Goal: Task Accomplishment & Management: Manage account settings

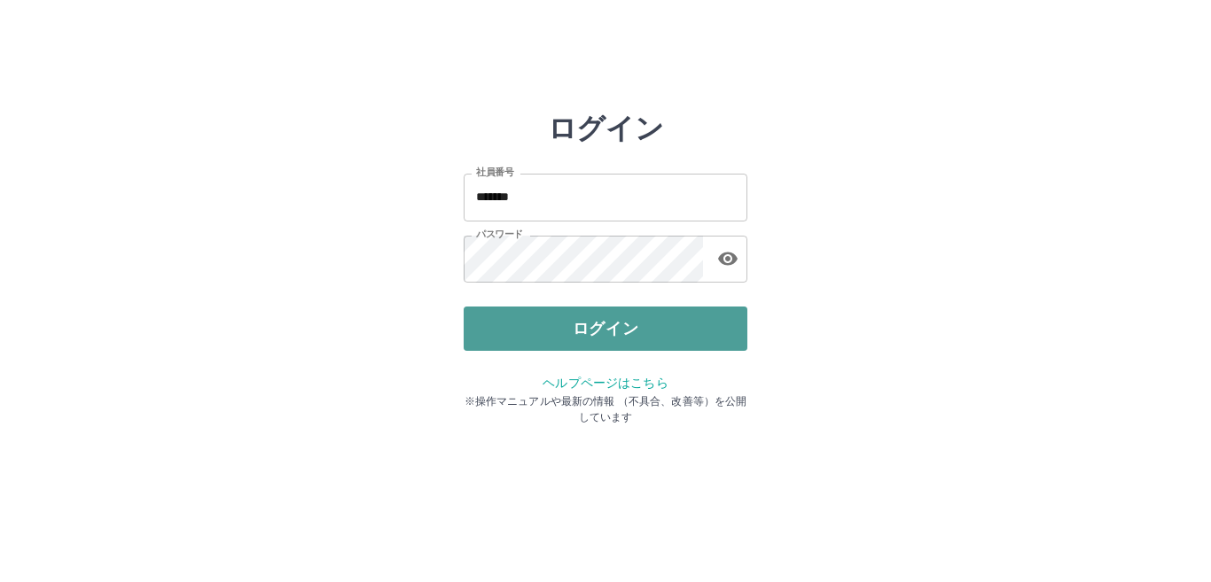
click at [694, 334] on button "ログイン" at bounding box center [606, 329] width 284 height 44
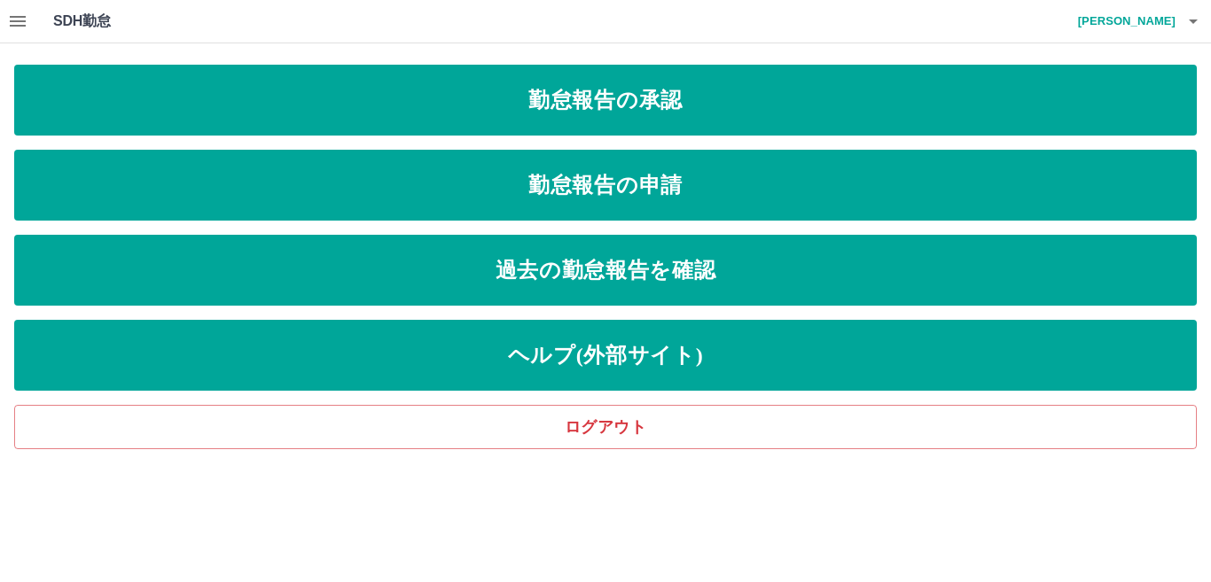
click at [21, 16] on icon "button" at bounding box center [18, 21] width 16 height 11
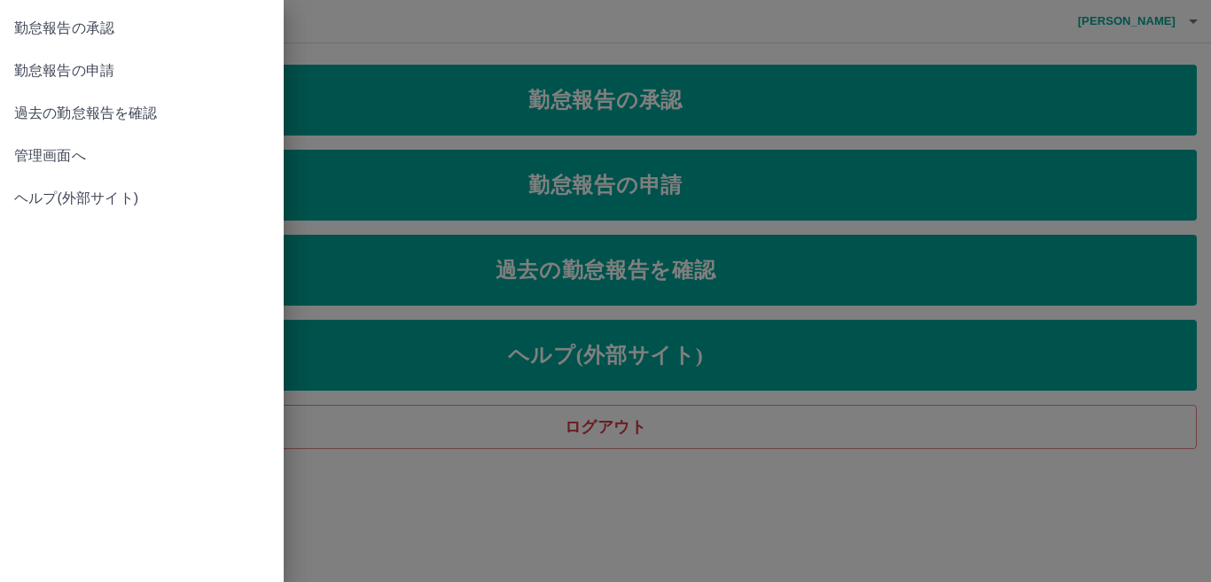
click at [95, 148] on span "管理画面へ" at bounding box center [141, 155] width 255 height 21
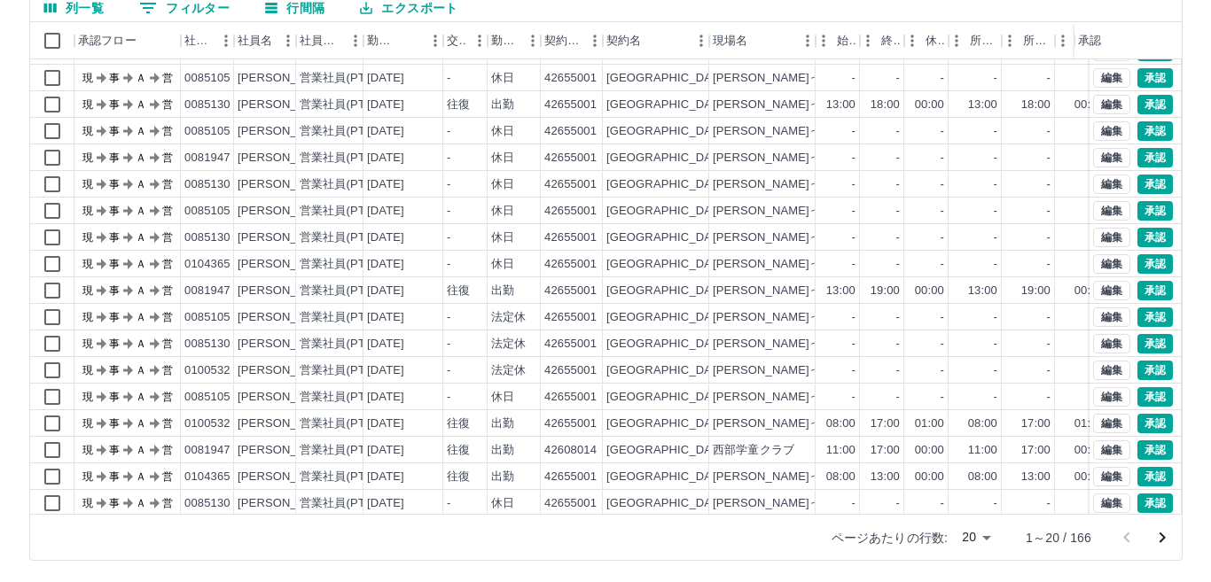
scroll to position [92, 0]
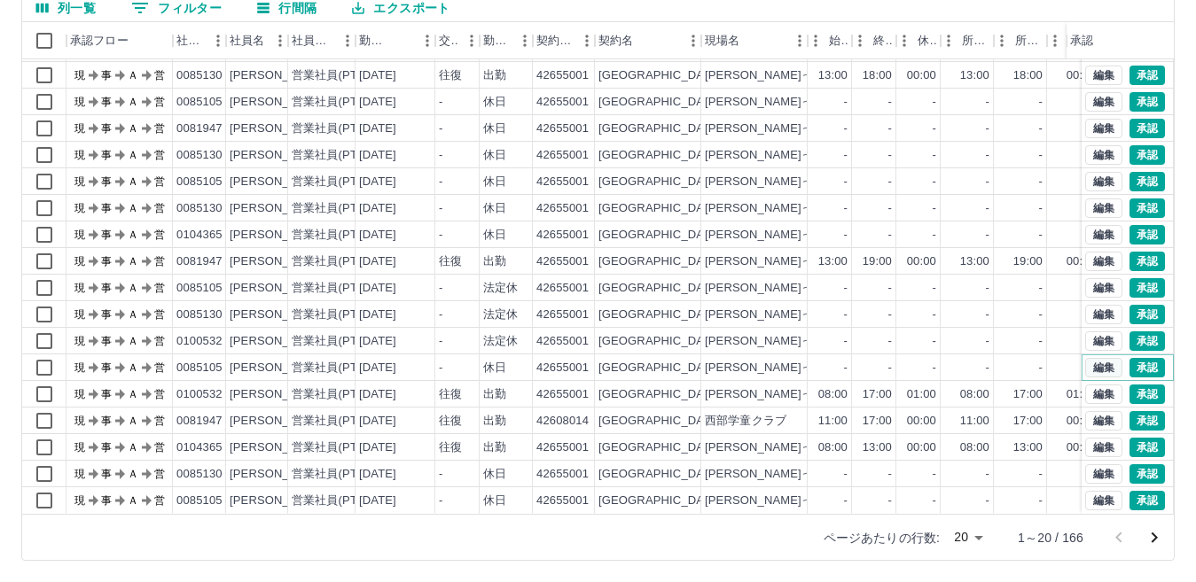
click at [1085, 358] on button "編集" at bounding box center [1103, 368] width 37 height 20
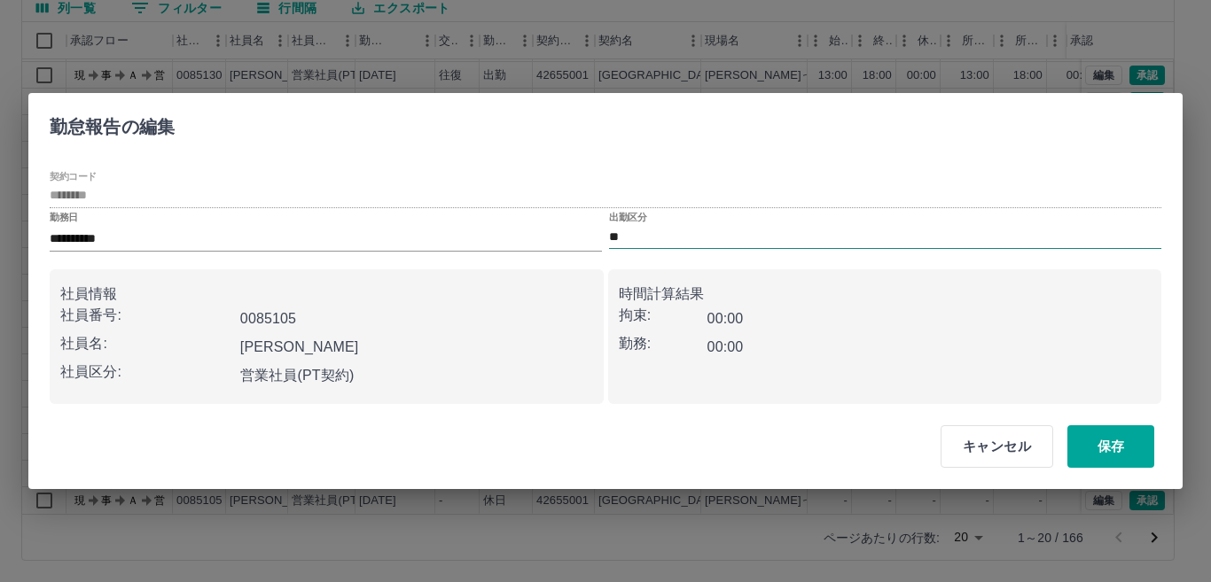
click at [661, 234] on input "**" at bounding box center [885, 237] width 552 height 22
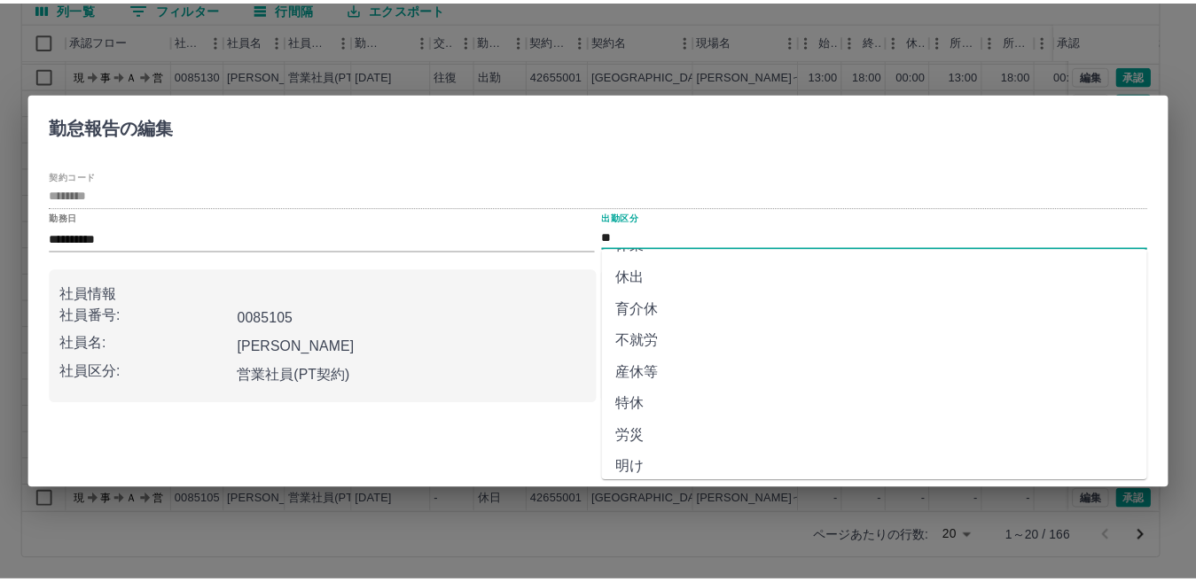
scroll to position [355, 0]
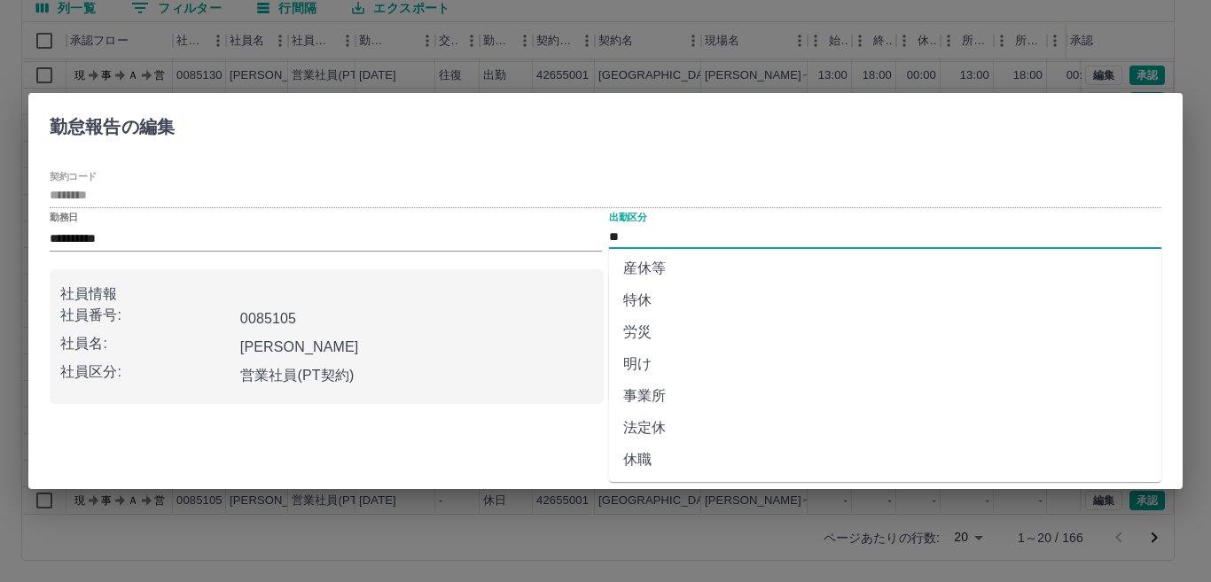
click at [700, 430] on li "法定休" at bounding box center [885, 428] width 552 height 32
type input "***"
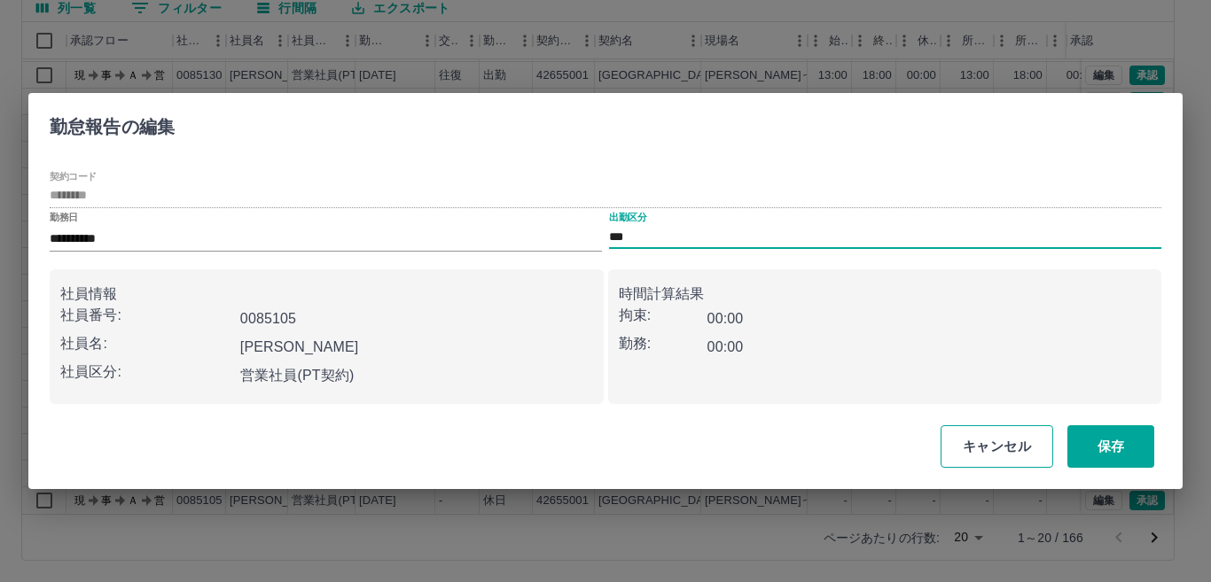
click at [1125, 452] on button "保存" at bounding box center [1110, 447] width 87 height 43
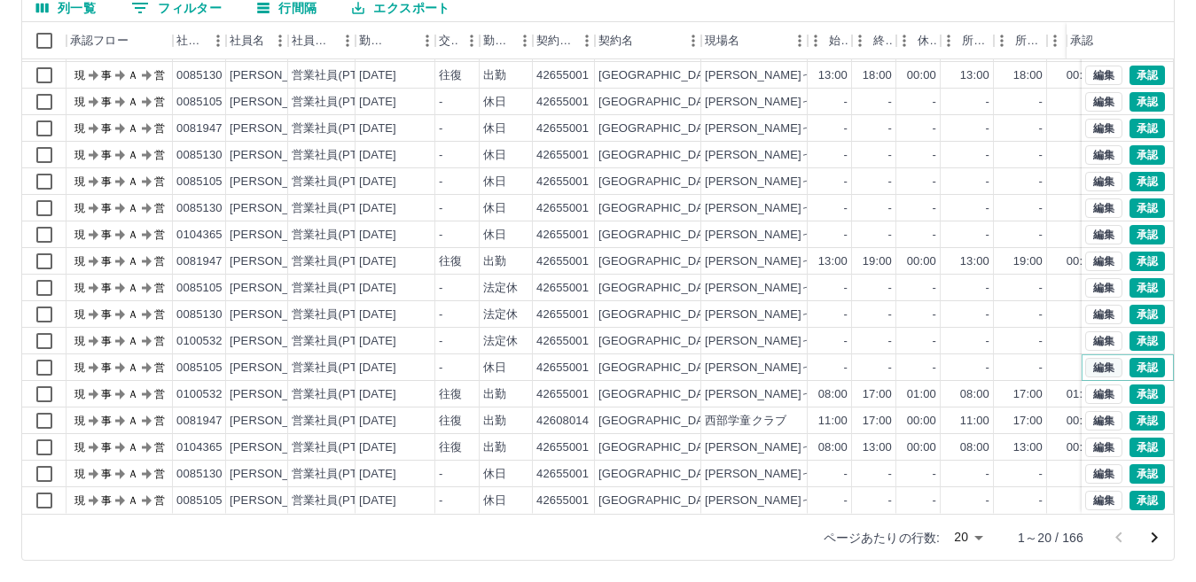
click at [1085, 358] on button "編集" at bounding box center [1103, 368] width 37 height 20
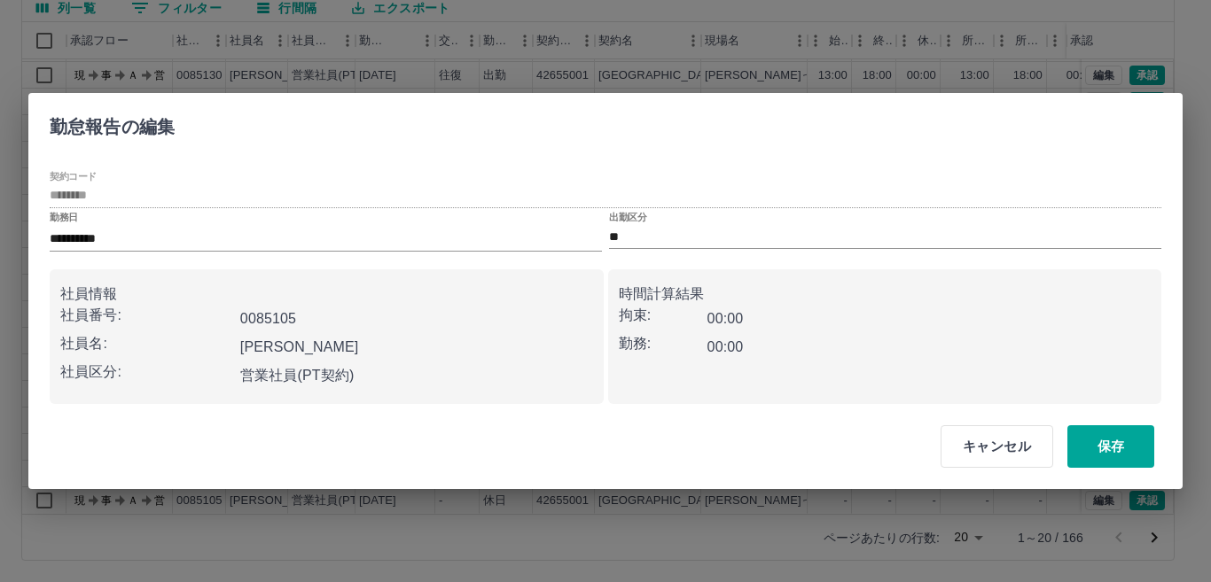
click at [1115, 442] on button "保存" at bounding box center [1110, 447] width 87 height 43
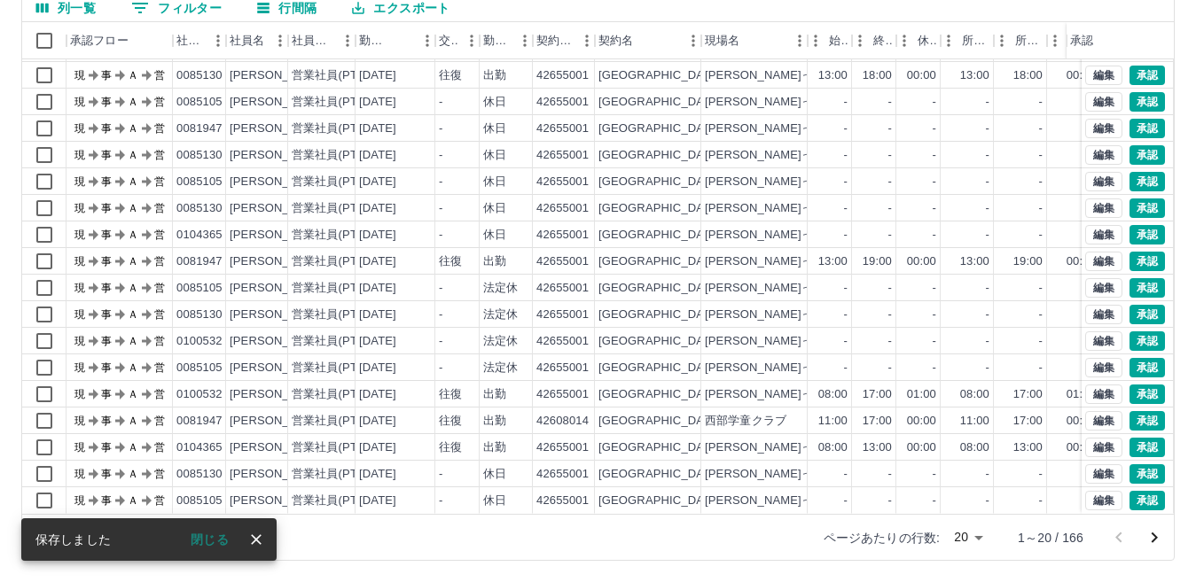
click at [510, 531] on div "勤務実績承認 前月 [DATE] 次月 今月 月選択 承認モード 削除モード 一括承認 列一覧 0 フィルター 行間隔 エクスポート 承認フロー 社員番号 社…" at bounding box center [598, 230] width 1196 height 706
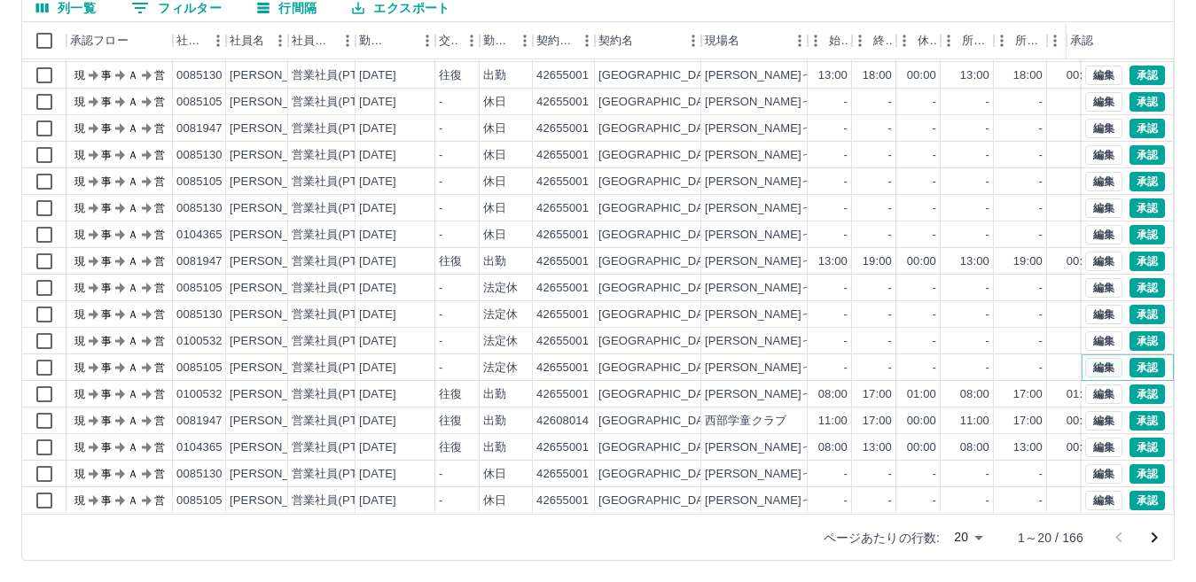
click at [1085, 358] on button "編集" at bounding box center [1103, 368] width 37 height 20
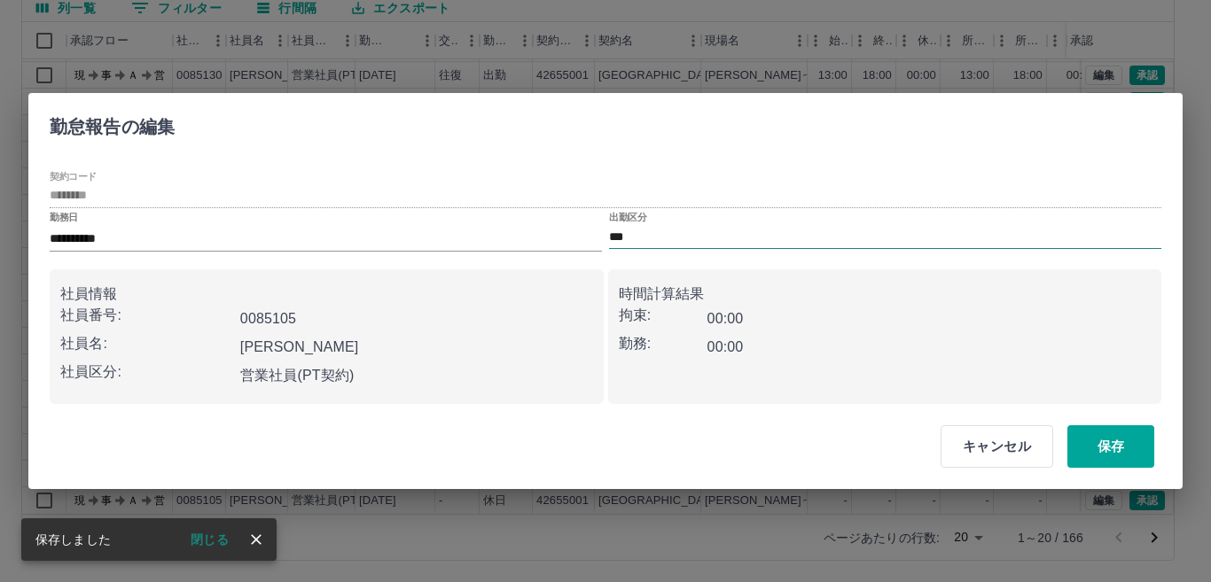
click at [850, 238] on input "***" at bounding box center [885, 237] width 552 height 22
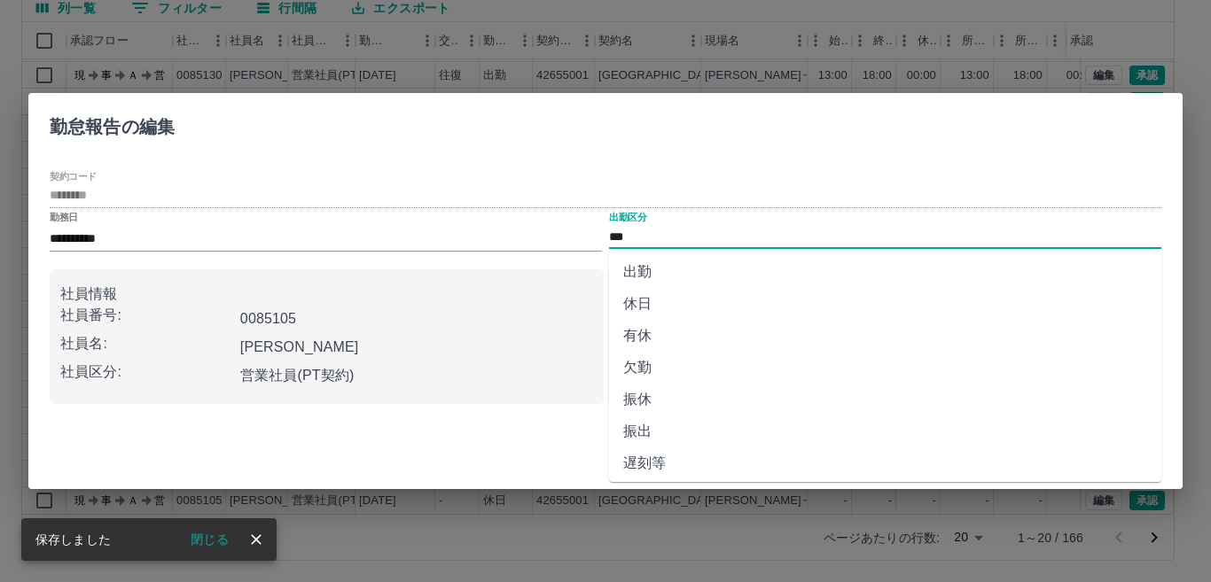
click at [710, 296] on li "休日" at bounding box center [885, 304] width 552 height 32
type input "**"
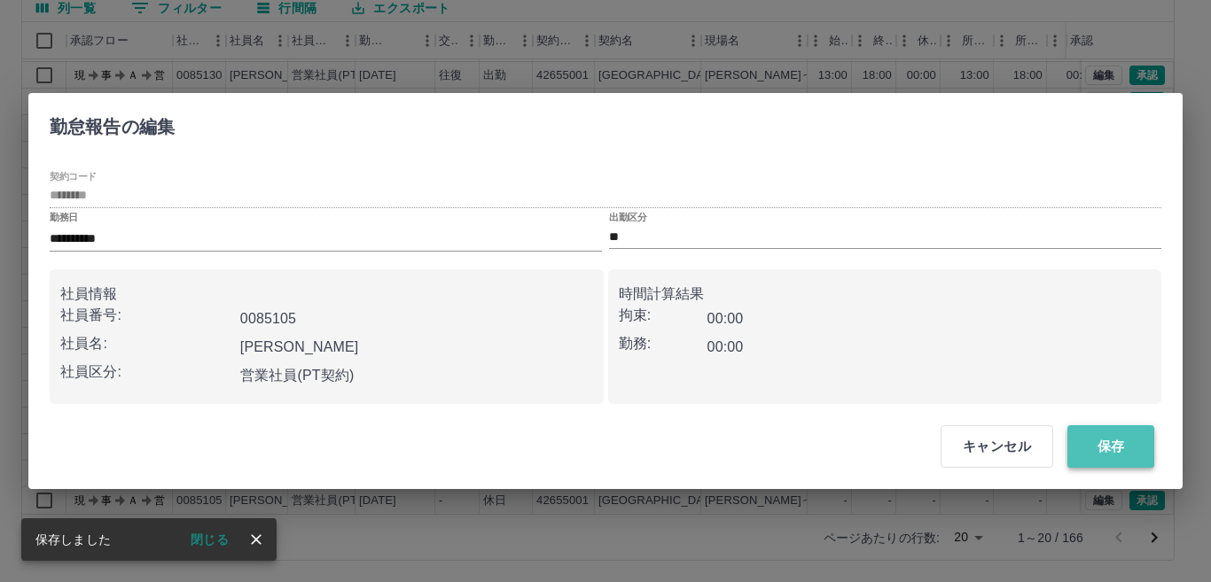
click at [1129, 443] on button "保存" at bounding box center [1110, 447] width 87 height 43
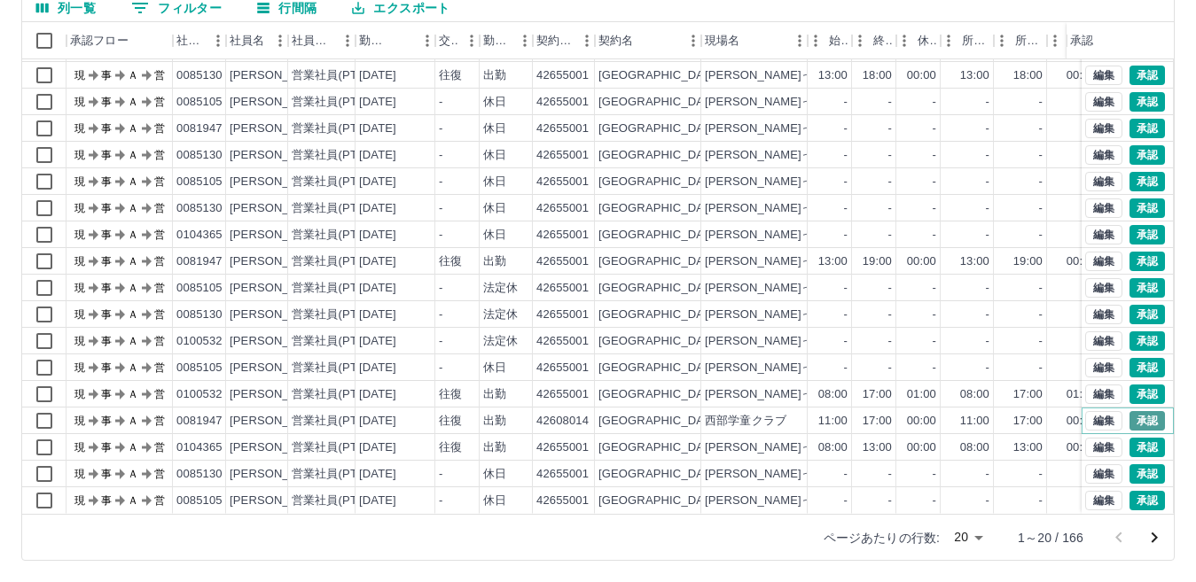
click at [1140, 411] on button "承認" at bounding box center [1147, 421] width 35 height 20
click at [1137, 411] on button "承認" at bounding box center [1147, 421] width 35 height 20
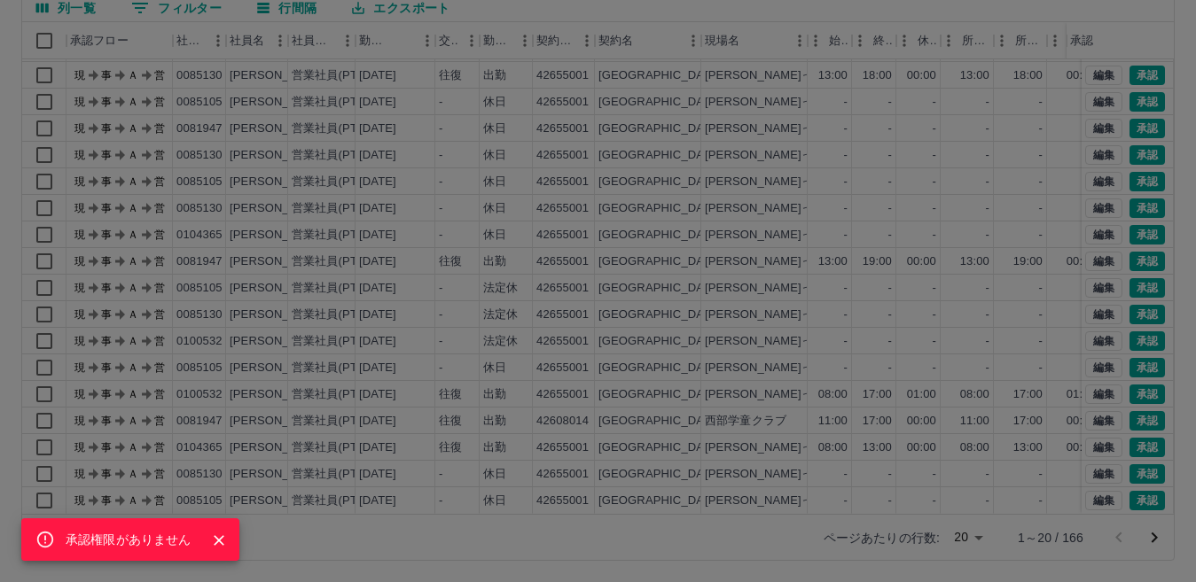
click at [224, 533] on icon "Close" at bounding box center [219, 541] width 18 height 18
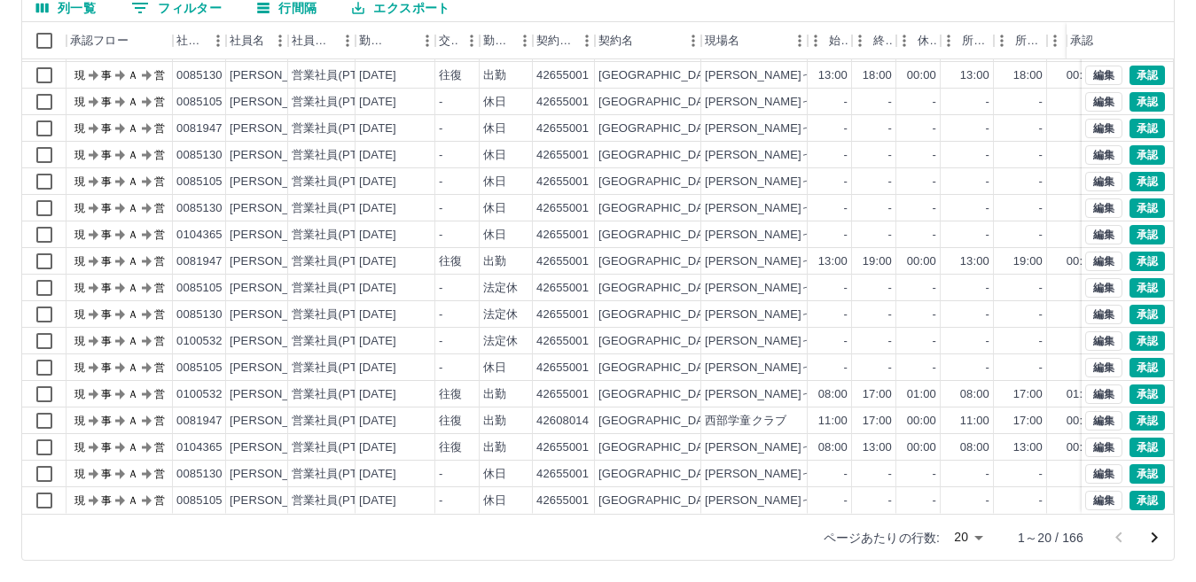
click at [1161, 540] on icon "次のページへ" at bounding box center [1154, 538] width 21 height 21
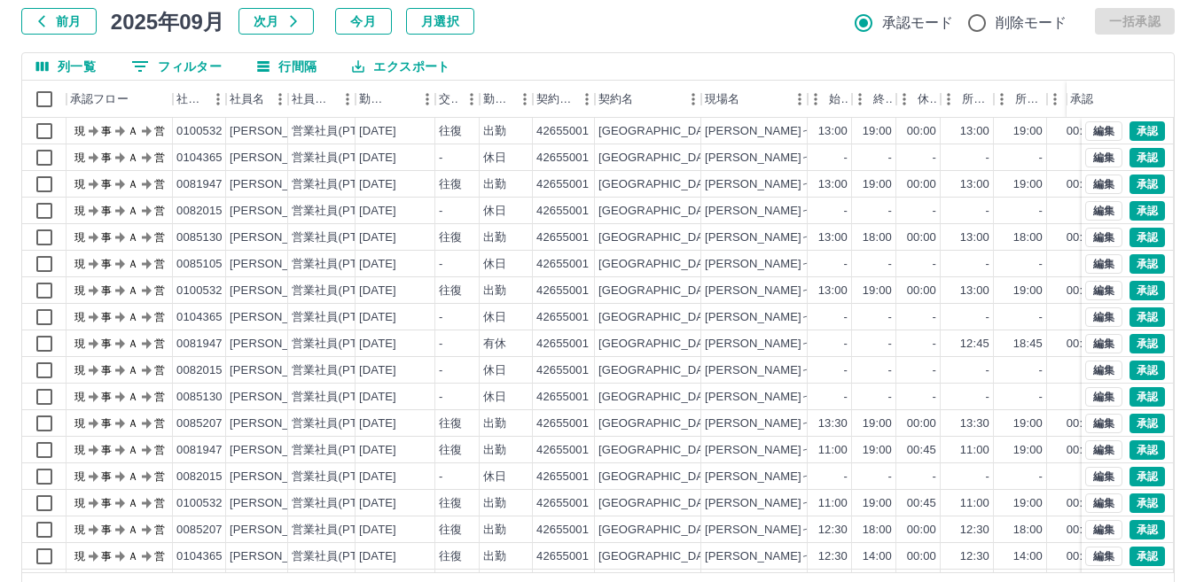
scroll to position [78, 0]
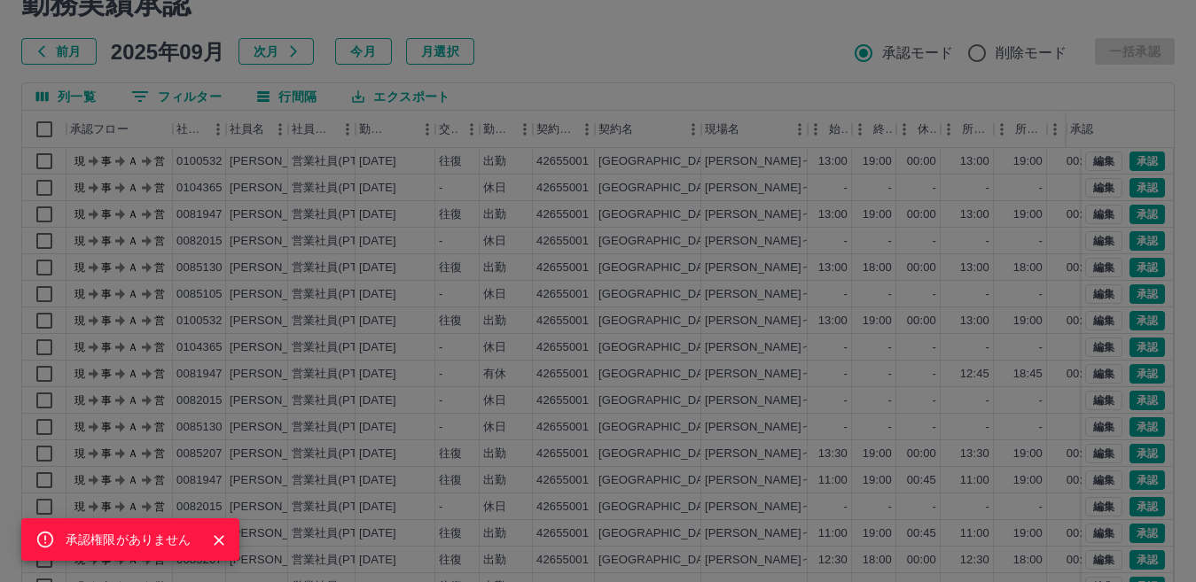
click at [216, 540] on icon "Close" at bounding box center [219, 541] width 18 height 18
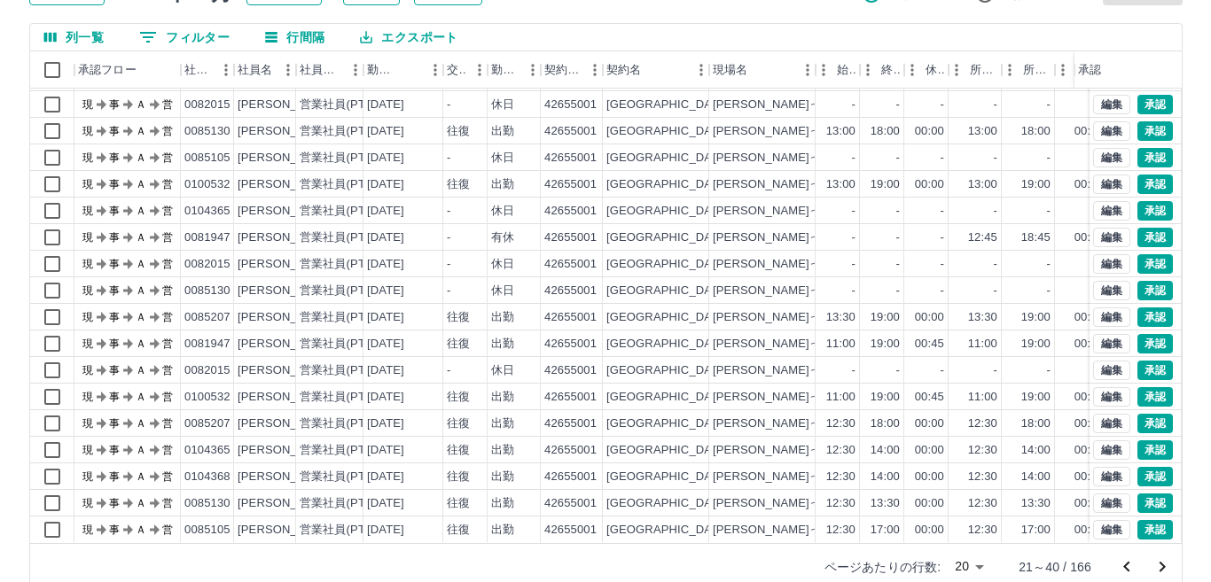
scroll to position [0, 0]
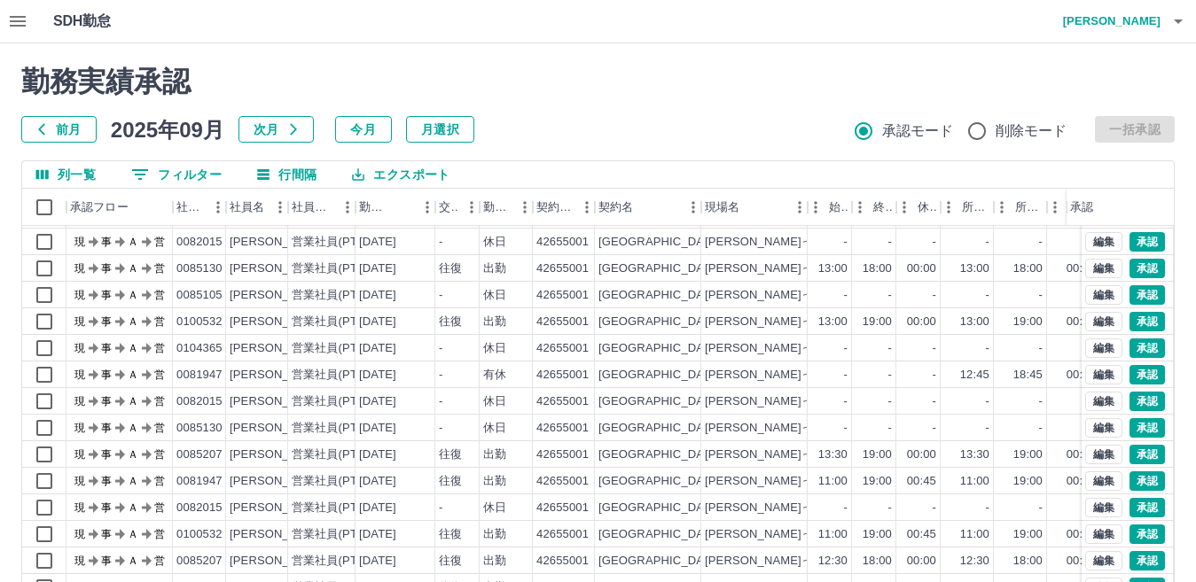
click at [17, 24] on icon "button" at bounding box center [17, 21] width 21 height 21
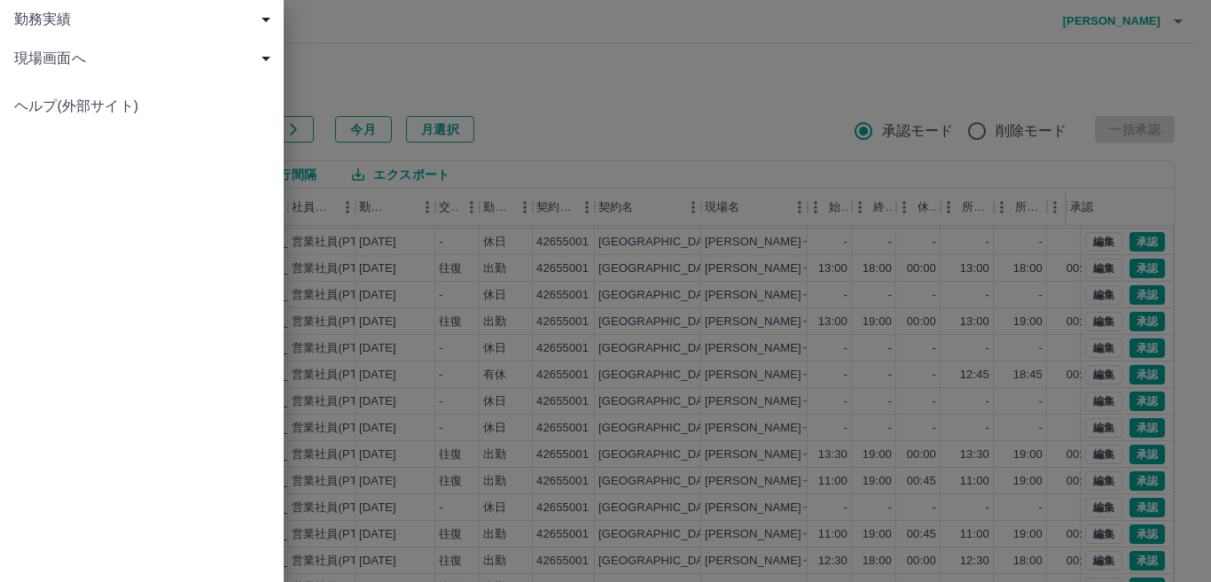
click at [857, 23] on div at bounding box center [605, 291] width 1211 height 582
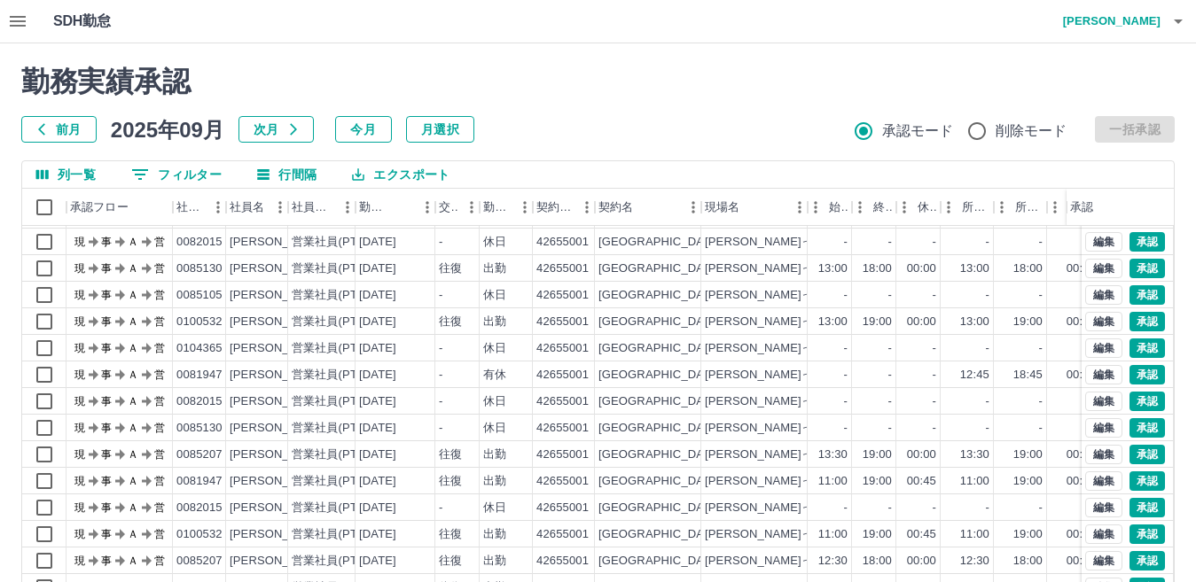
click at [1146, 17] on h4 "[PERSON_NAME]" at bounding box center [1107, 21] width 106 height 43
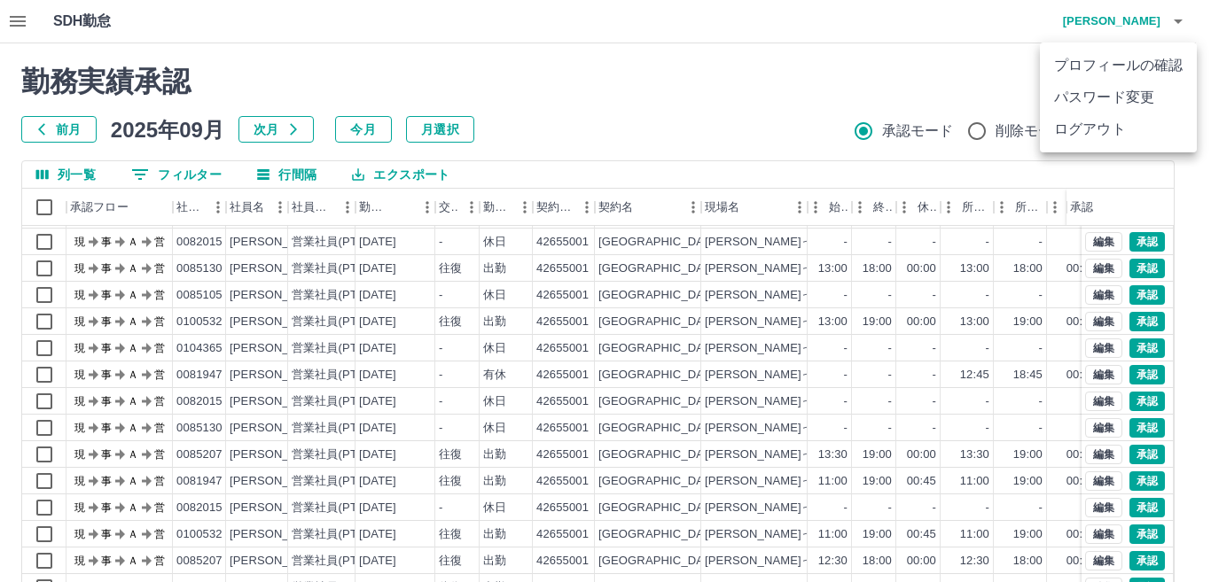
drag, startPoint x: 1107, startPoint y: 132, endPoint x: 830, endPoint y: 124, distance: 277.6
click at [1106, 130] on li "ログアウト" at bounding box center [1118, 129] width 157 height 32
